Goal: Find specific page/section: Find specific page/section

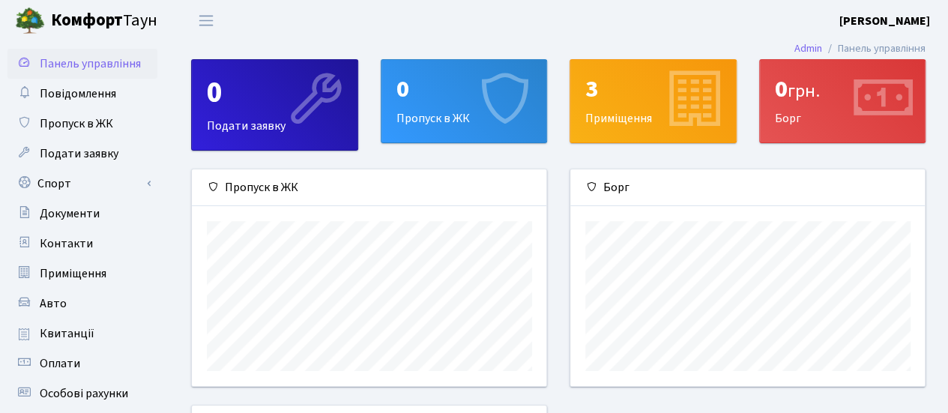
scroll to position [216, 355]
click at [59, 340] on span "Квитанції" at bounding box center [67, 333] width 55 height 16
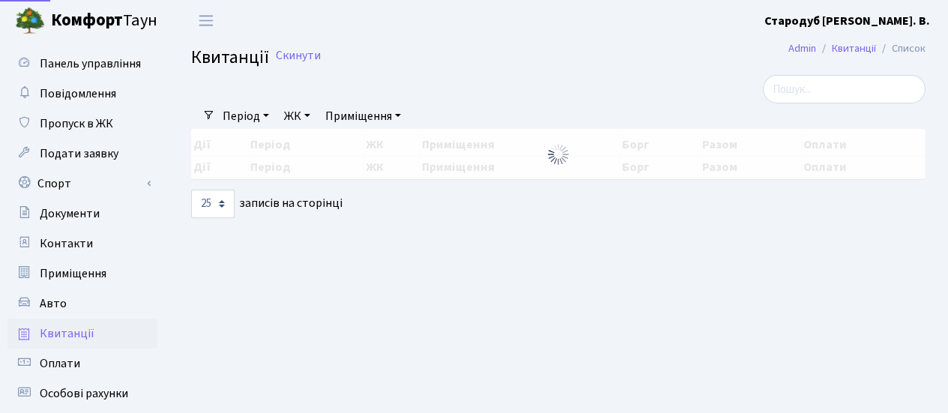
select select "25"
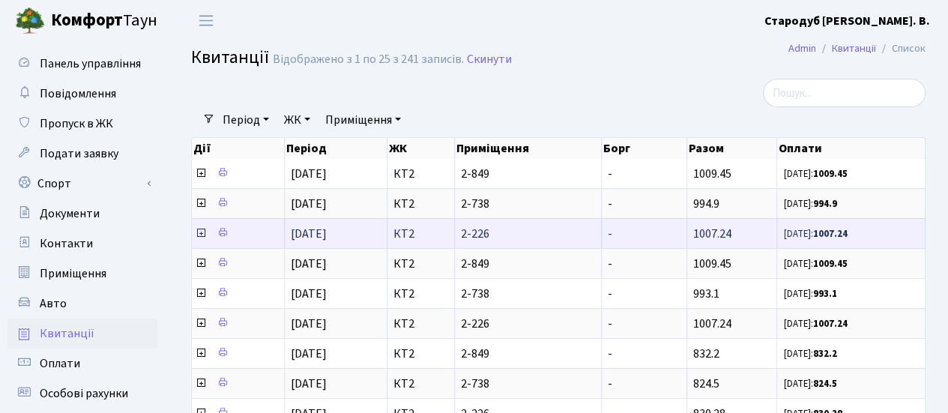
click at [200, 230] on icon at bounding box center [201, 233] width 12 height 12
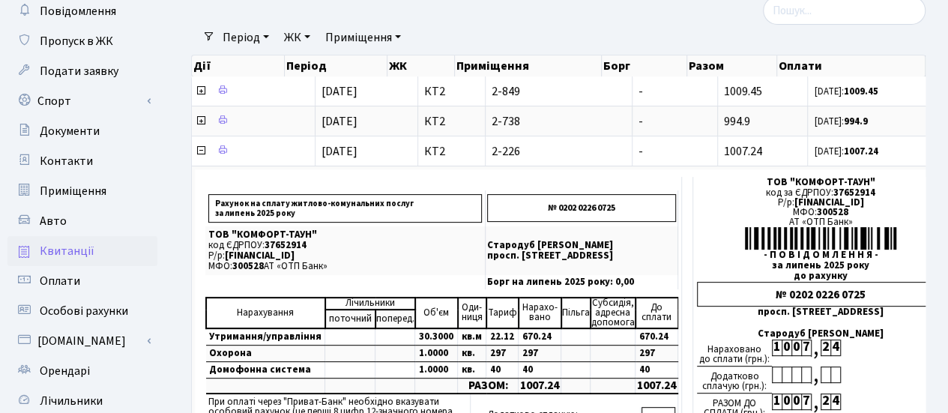
scroll to position [91, 0]
